Goal: Navigation & Orientation: Find specific page/section

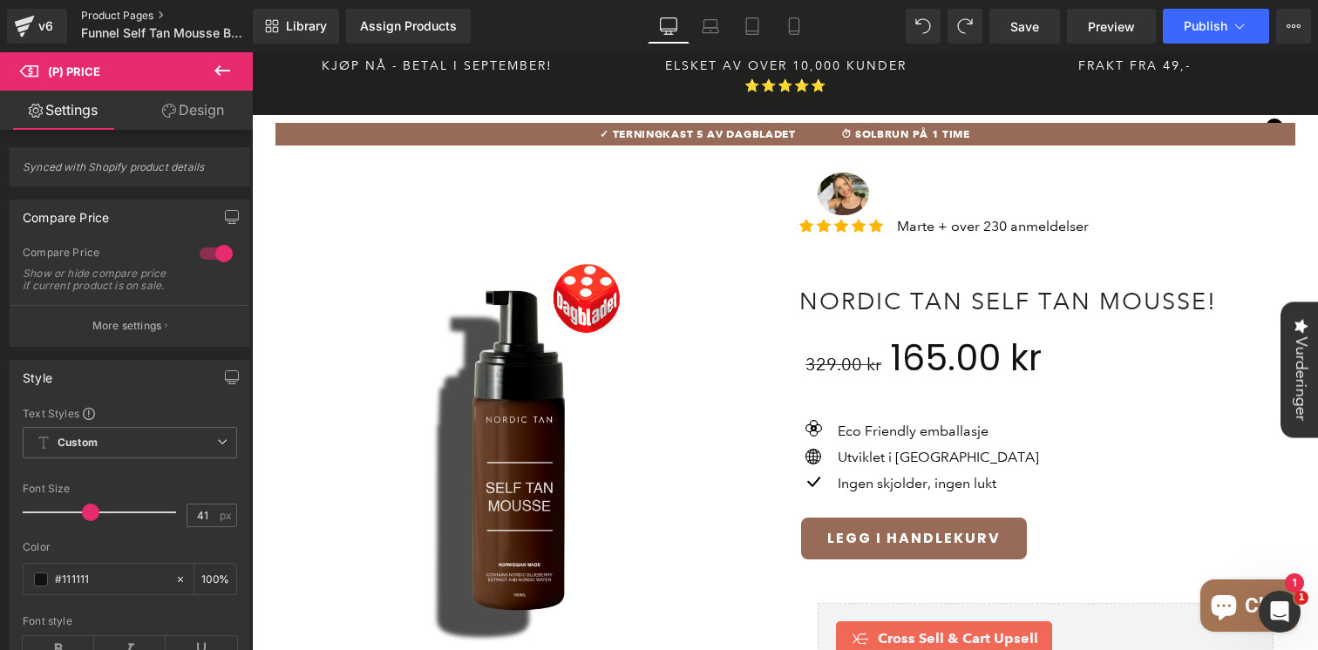
click at [87, 12] on link "Product Pages" at bounding box center [181, 16] width 201 height 14
